Goal: Download file/media

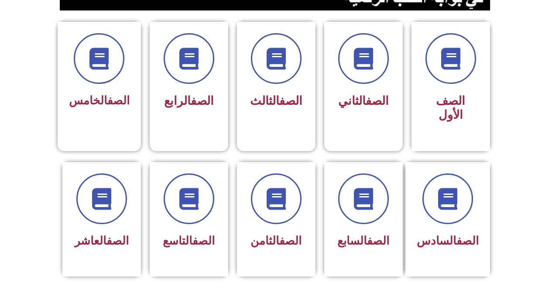
scroll to position [226, 0]
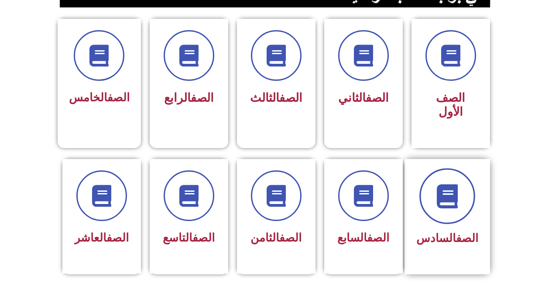
click at [452, 184] on icon at bounding box center [447, 196] width 24 height 24
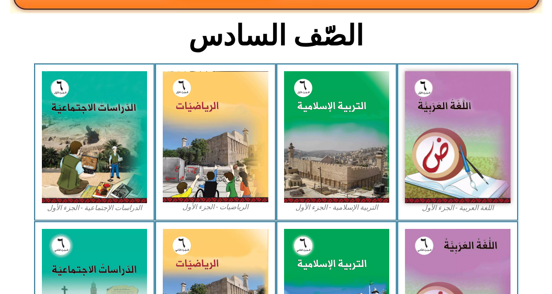
scroll to position [221, 0]
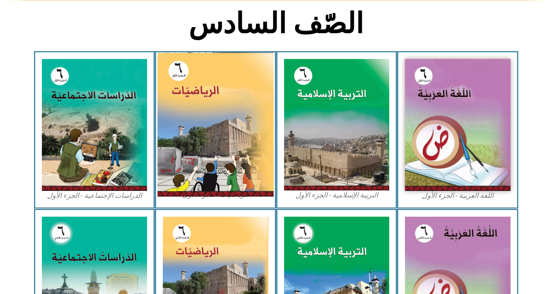
click at [181, 160] on img at bounding box center [216, 124] width 116 height 144
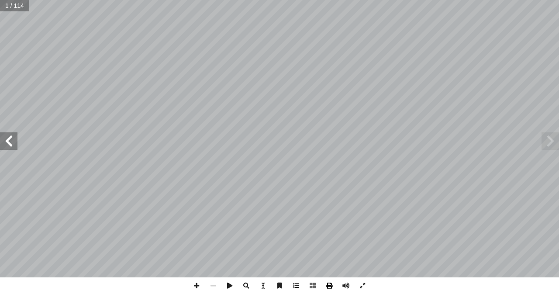
click at [327, 283] on span at bounding box center [329, 285] width 17 height 17
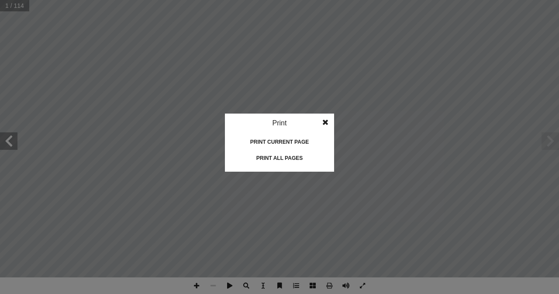
click at [280, 159] on div "Print all pages" at bounding box center [279, 158] width 87 height 14
